Goal: Task Accomplishment & Management: Use online tool/utility

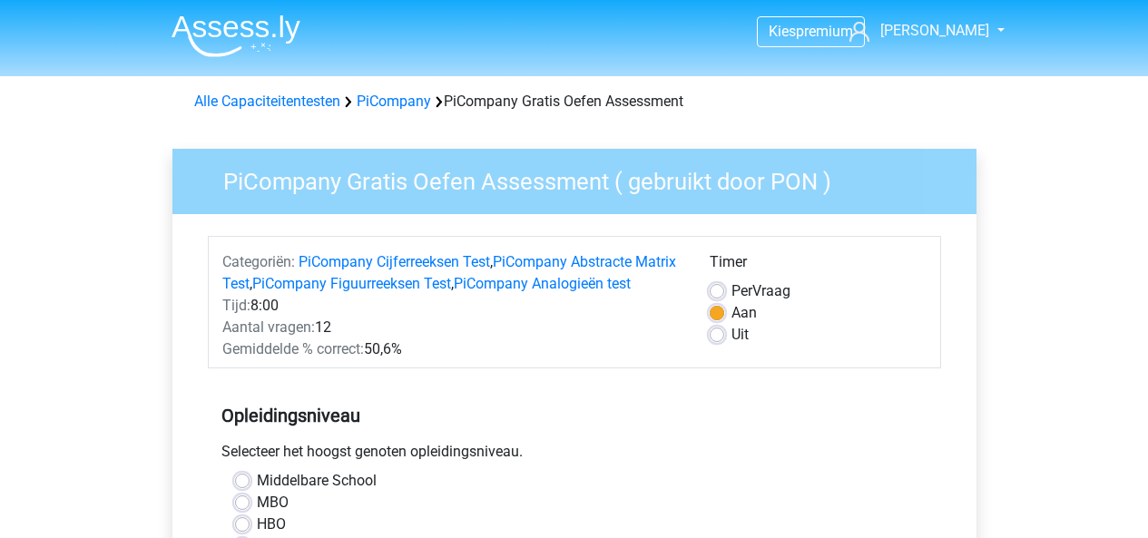
scroll to position [502, 0]
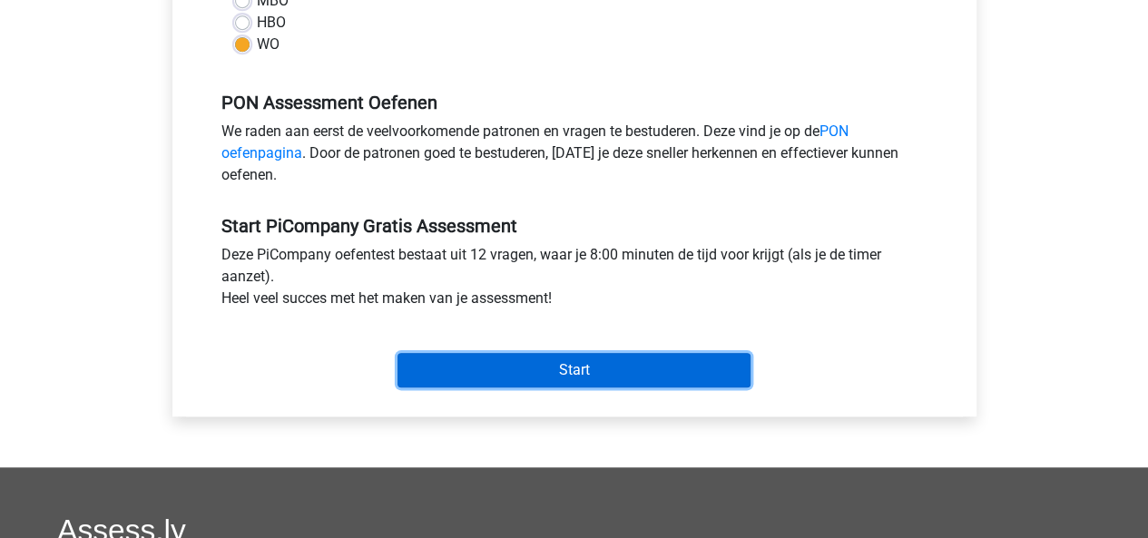
click at [521, 388] on input "Start" at bounding box center [574, 370] width 353 height 34
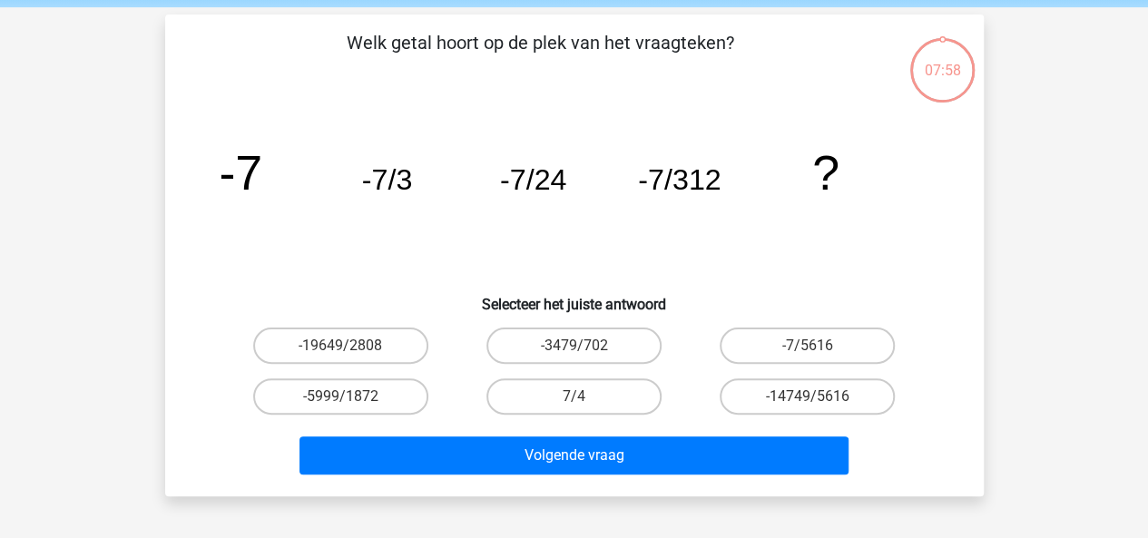
scroll to position [78, 0]
